Goal: Information Seeking & Learning: Learn about a topic

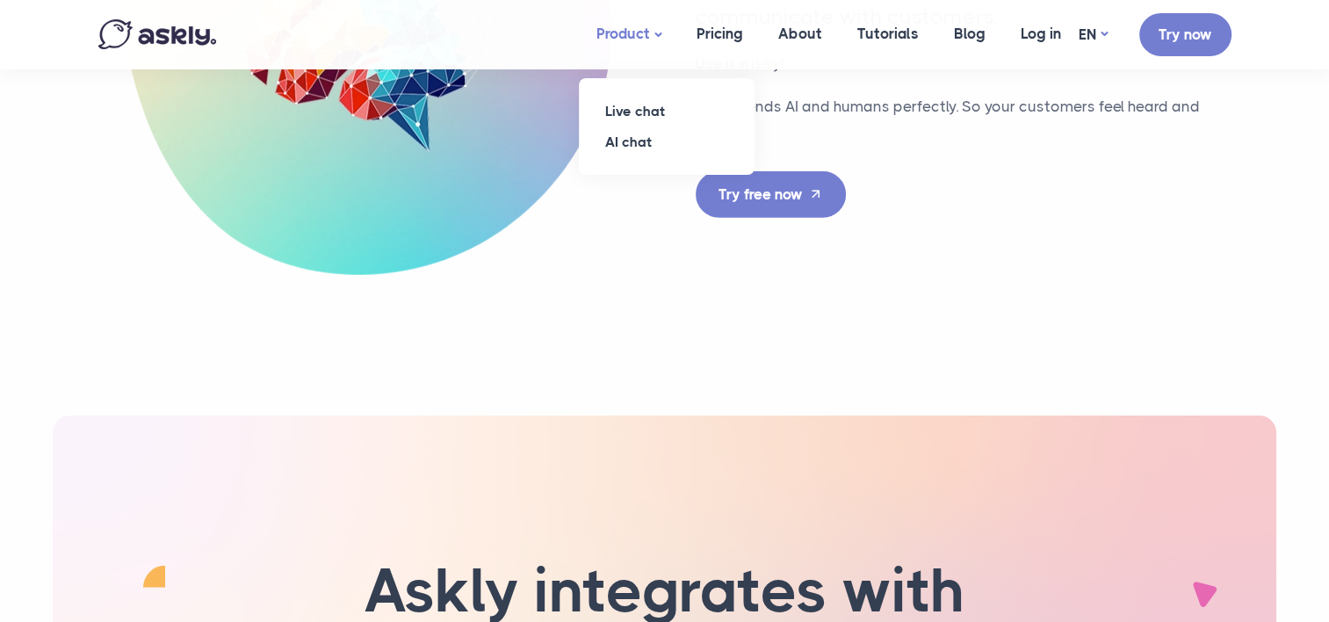
scroll to position [4719, 0]
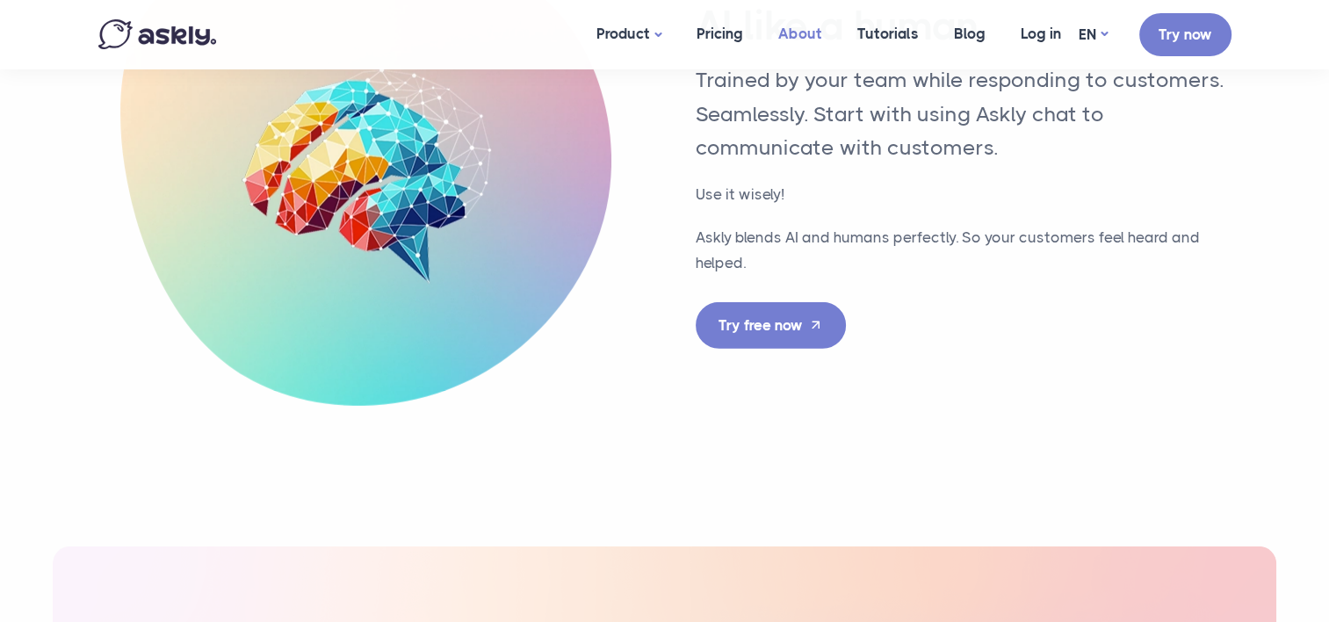
click at [803, 34] on link "About" at bounding box center [800, 34] width 79 height 68
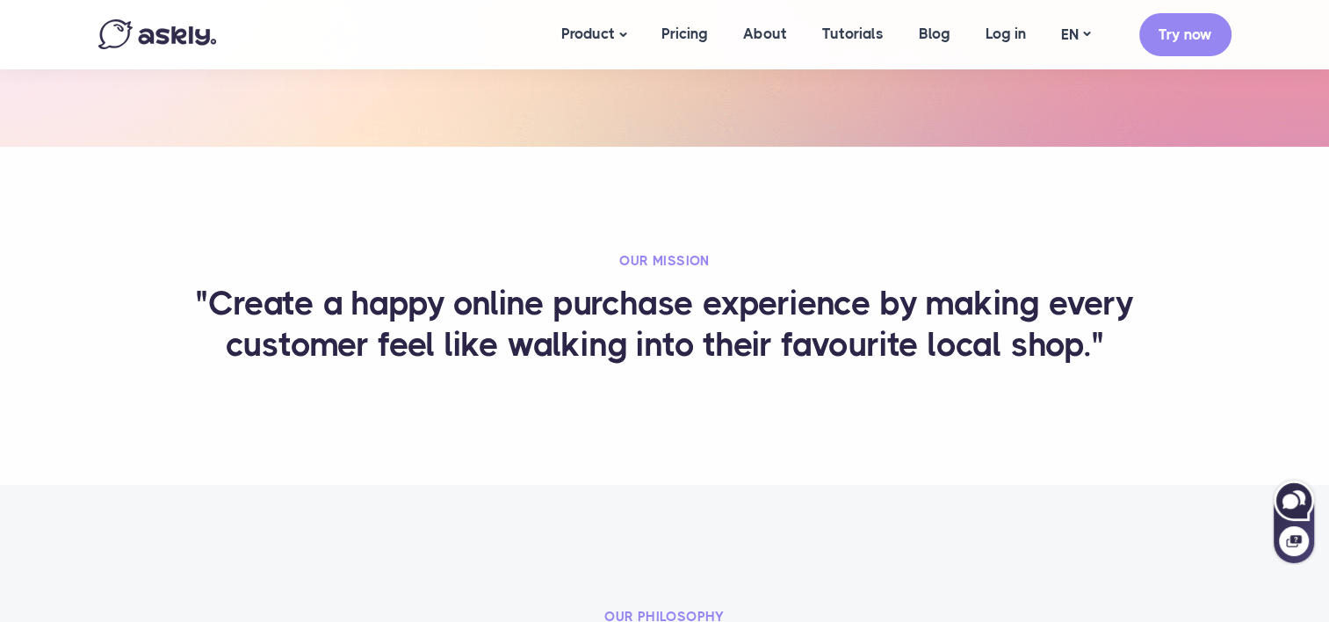
scroll to position [527, 0]
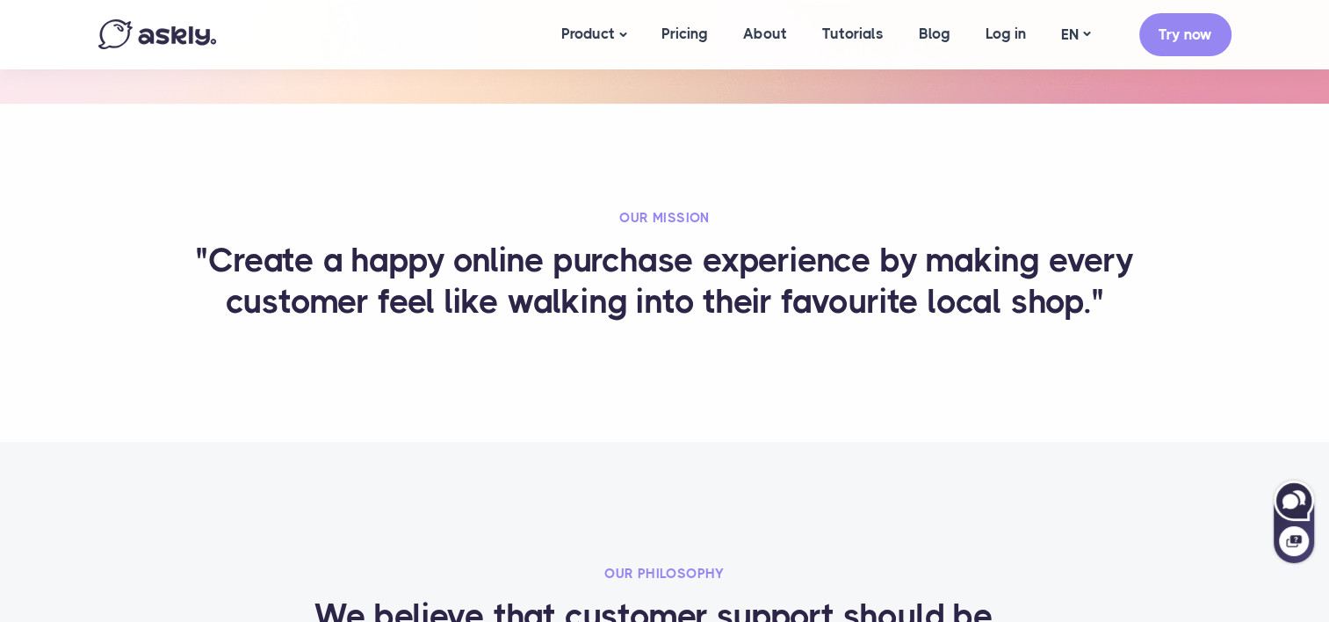
click at [1305, 506] on icon at bounding box center [1294, 500] width 38 height 38
select select "**"
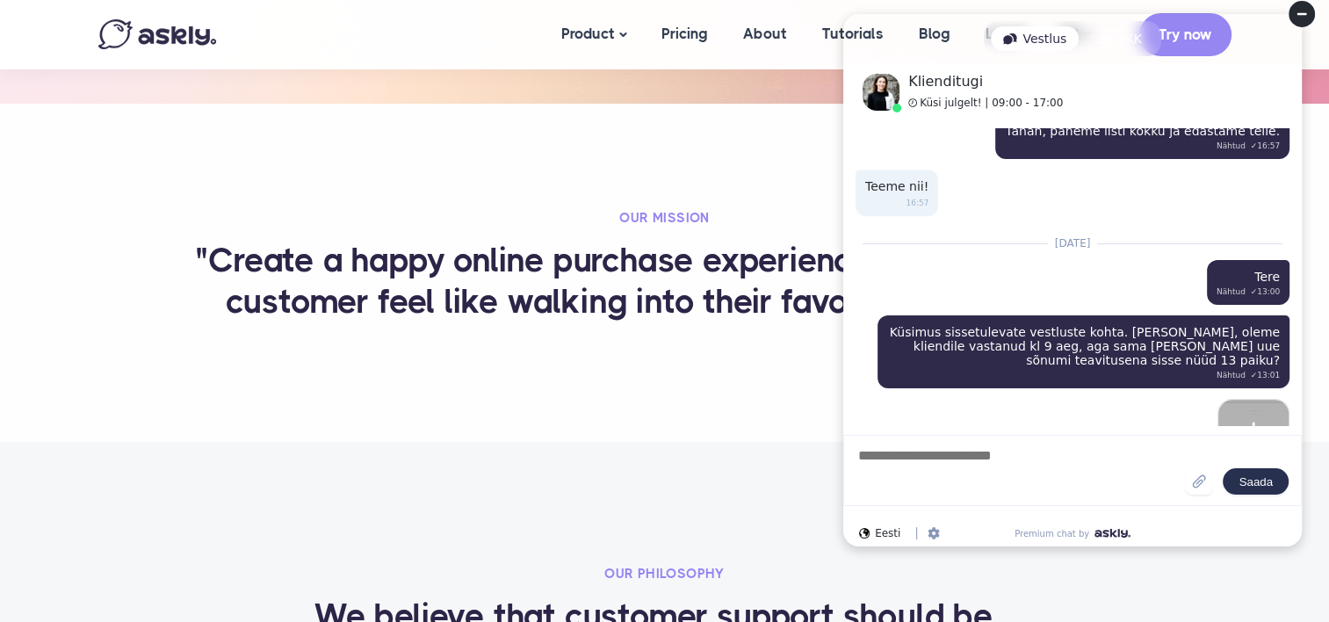
scroll to position [1701, 0]
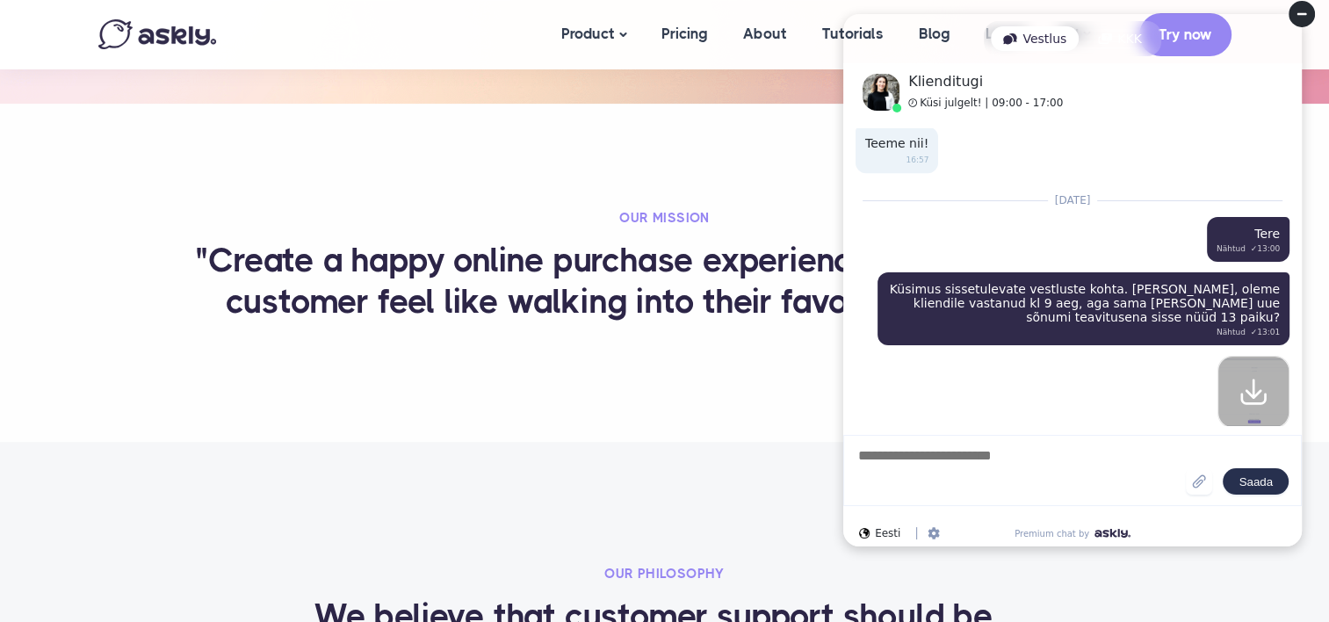
click at [1256, 378] on img at bounding box center [1254, 392] width 28 height 28
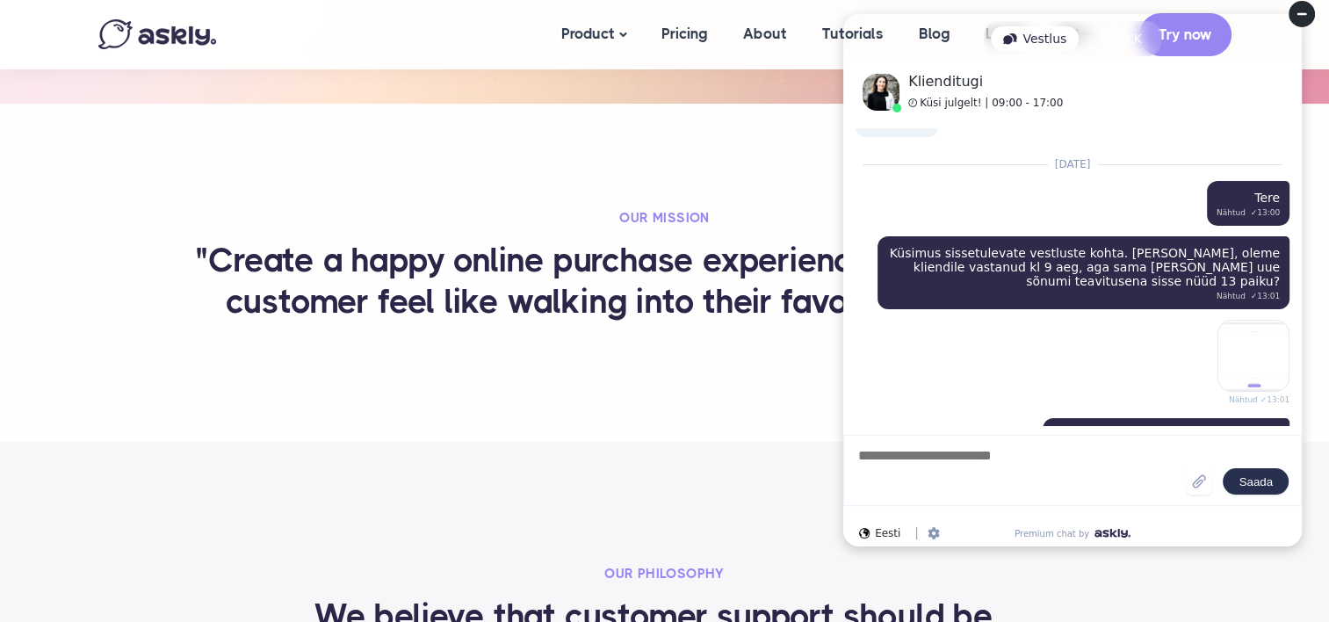
scroll to position [1789, 0]
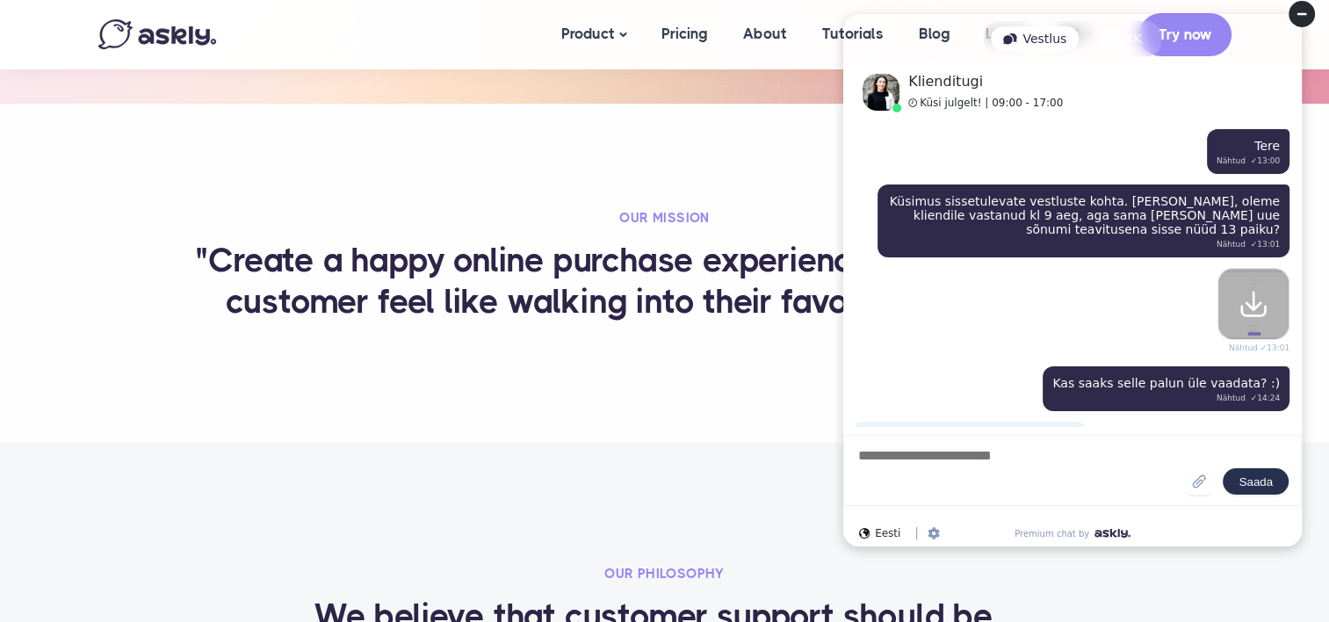
click at [1249, 290] on img at bounding box center [1254, 304] width 28 height 28
